Goal: Navigation & Orientation: Go to known website

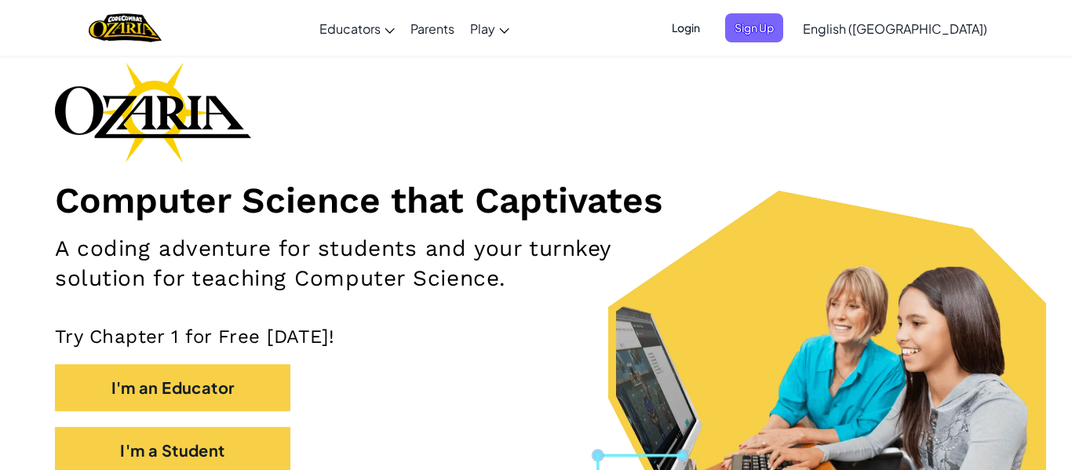
scroll to position [64, 0]
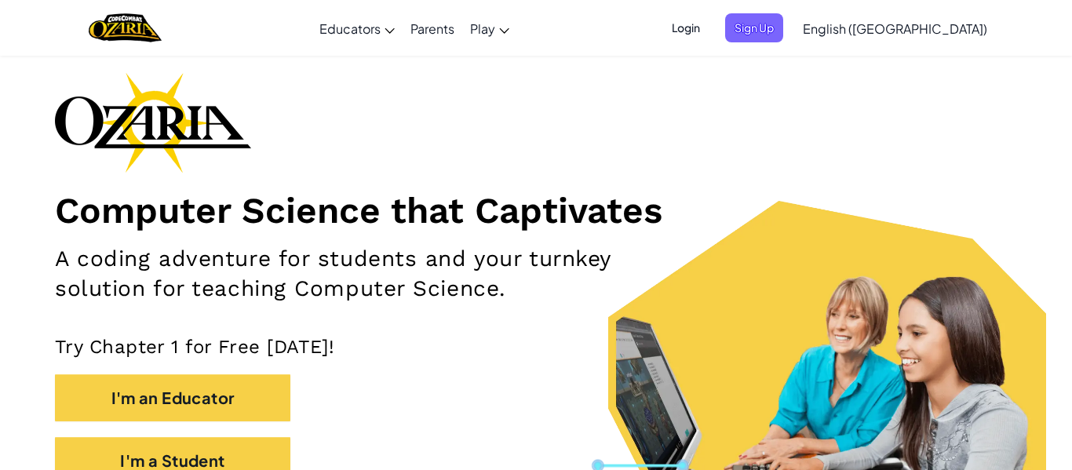
click at [709, 24] on span "Login" at bounding box center [685, 27] width 47 height 29
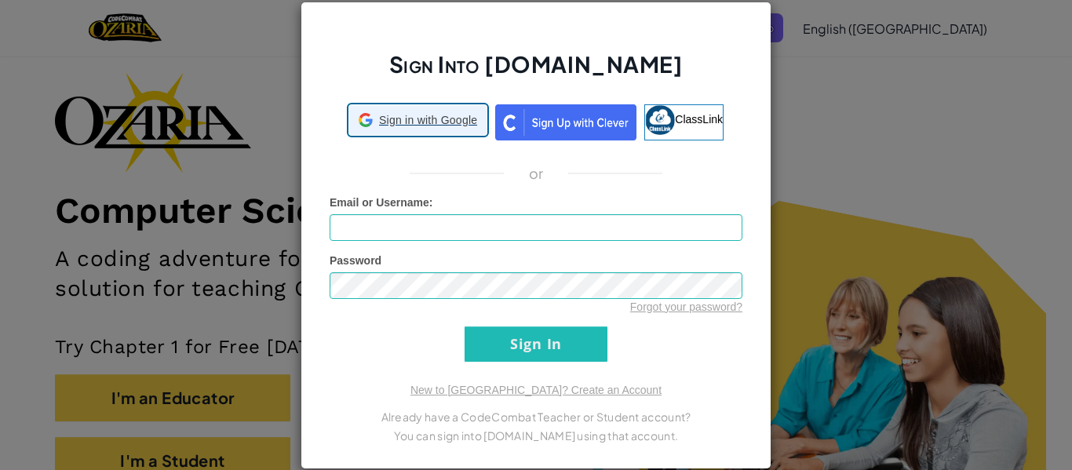
click at [403, 122] on span "Sign in with Google" at bounding box center [428, 120] width 98 height 16
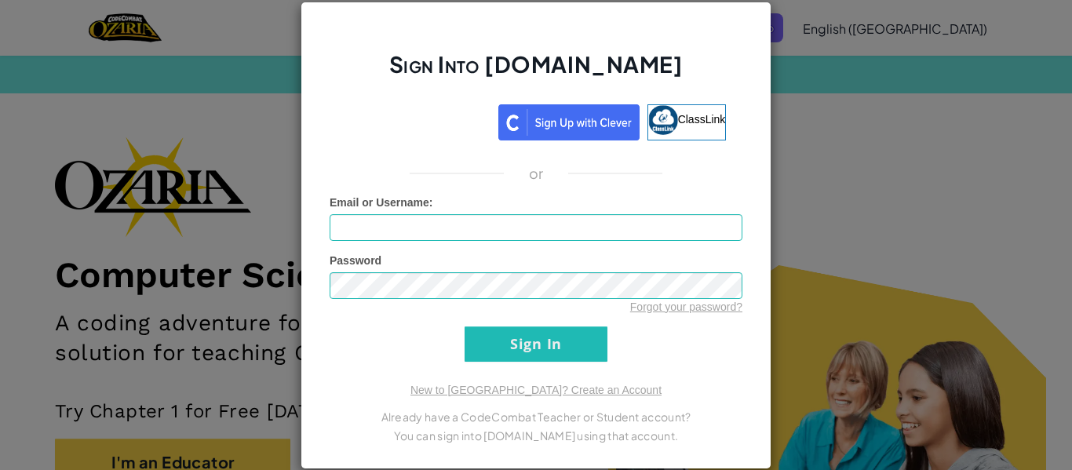
click at [851, 128] on div "Sign Into [DOMAIN_NAME] ClassLink or Unknown Error Email or Username : Password…" at bounding box center [536, 235] width 1072 height 470
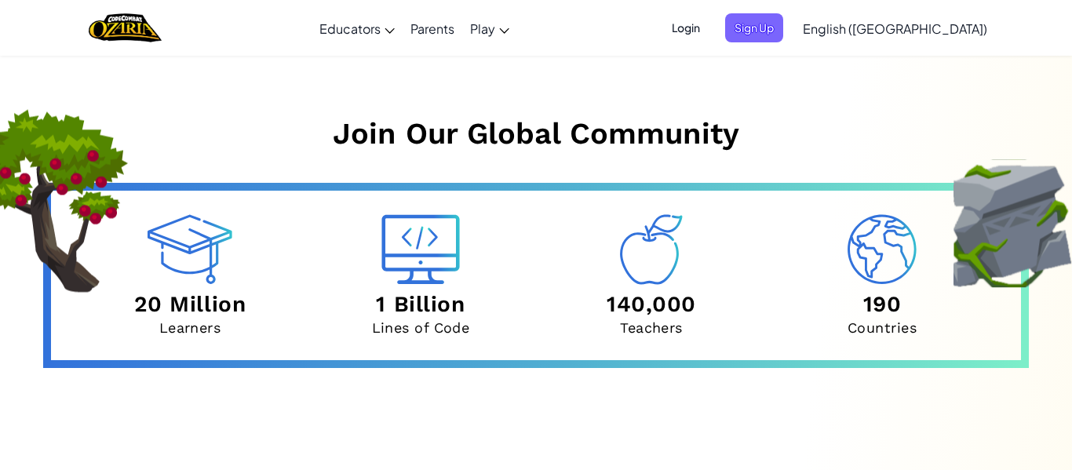
click at [851, 128] on section "Join Our Global Community 20 Million Learners 1 Billion Lines of Code 140,000 T…" at bounding box center [536, 242] width 1072 height 252
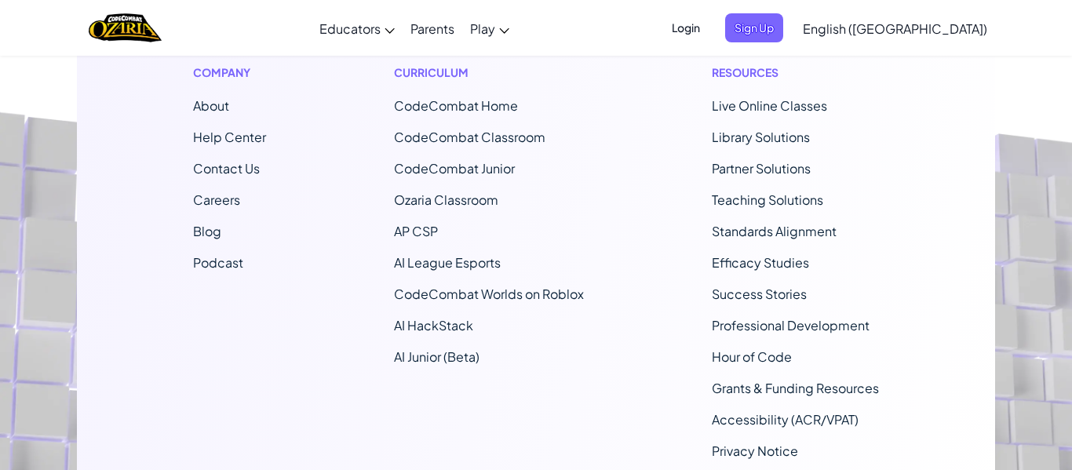
scroll to position [12545, 0]
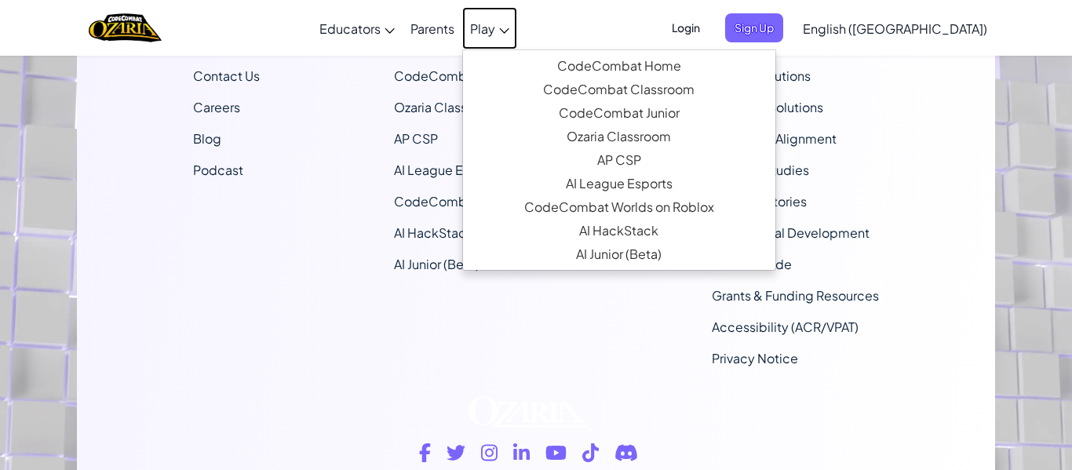
click at [495, 28] on span "Play" at bounding box center [482, 28] width 25 height 16
click at [495, 26] on span "Play" at bounding box center [482, 28] width 25 height 16
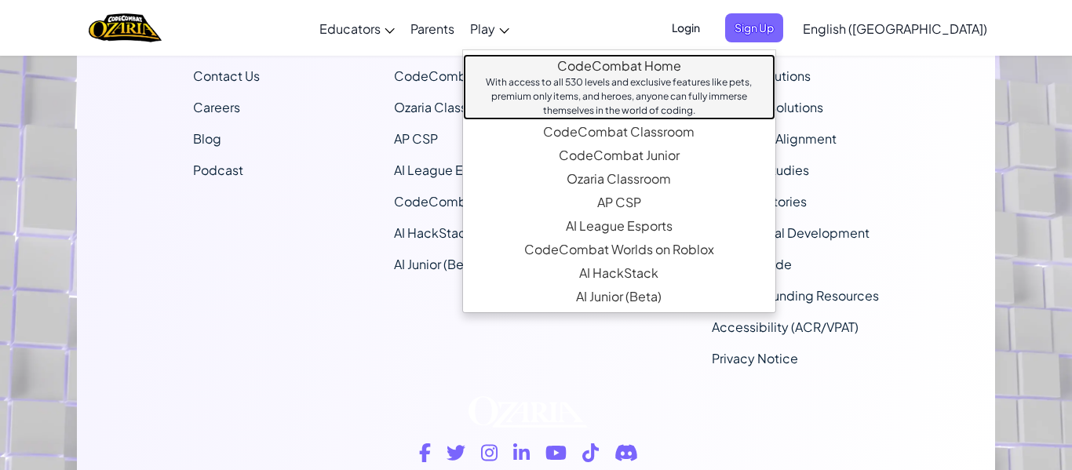
click at [650, 65] on link "CodeCombat Home With access to all 530 levels and exclusive features like pets,…" at bounding box center [619, 87] width 312 height 66
